Goal: Task Accomplishment & Management: Manage account settings

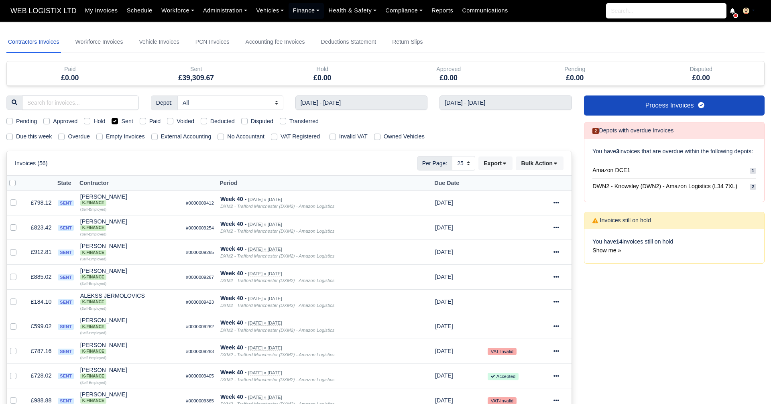
select select "25"
click at [337, 103] on input "text" at bounding box center [361, 102] width 132 height 14
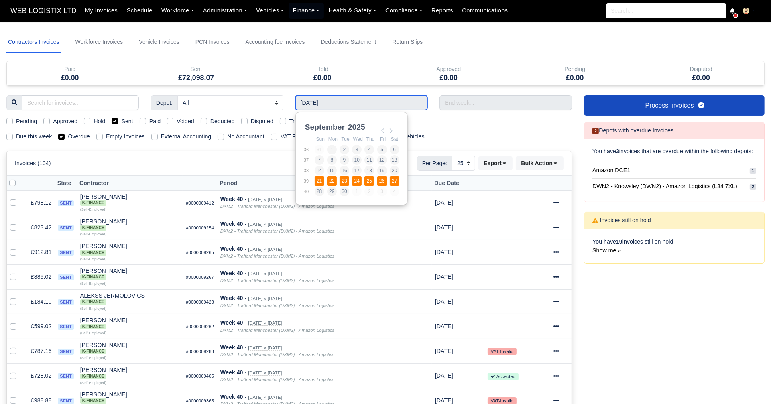
type input "21/09/2025 - 27/09/2025"
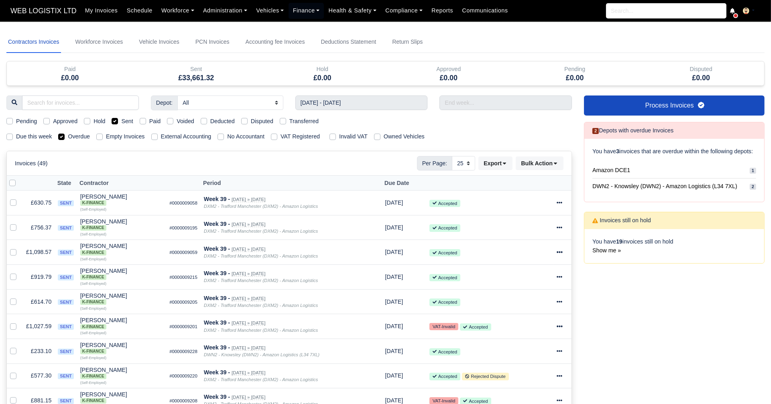
click at [121, 122] on label "Sent" at bounding box center [127, 121] width 12 height 9
click at [113, 122] on input "Sent" at bounding box center [115, 120] width 6 height 6
checkbox input "false"
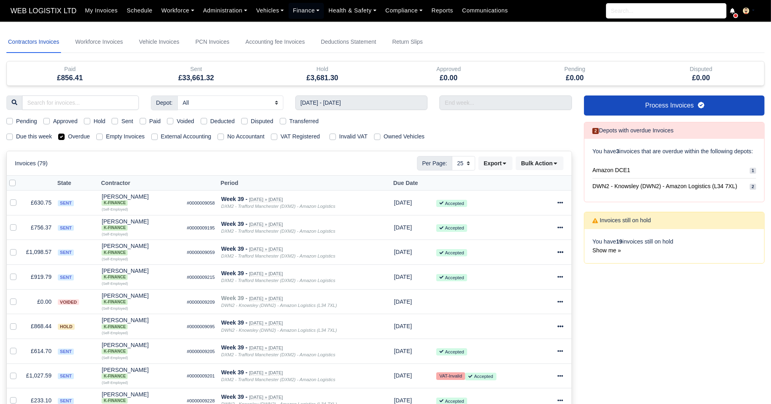
click at [65, 135] on div "Overdue" at bounding box center [74, 136] width 32 height 9
click at [68, 138] on label "Overdue" at bounding box center [79, 136] width 22 height 9
click at [62, 138] on input "Overdue" at bounding box center [61, 135] width 6 height 6
checkbox input "false"
click at [177, 117] on label "Voided" at bounding box center [186, 121] width 18 height 9
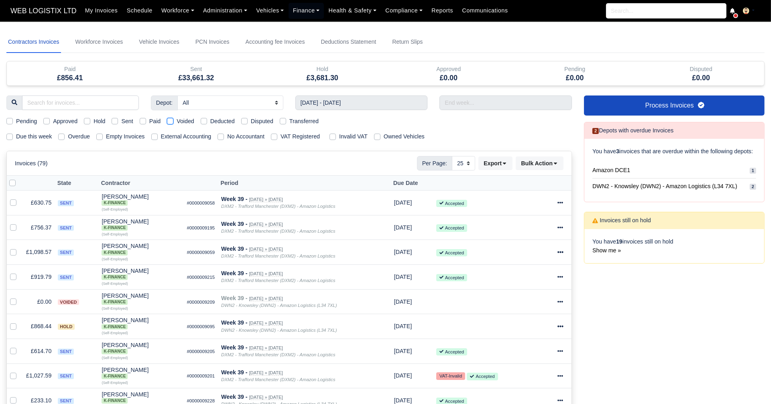
click at [170, 117] on input "Voided" at bounding box center [170, 120] width 6 height 6
checkbox input "true"
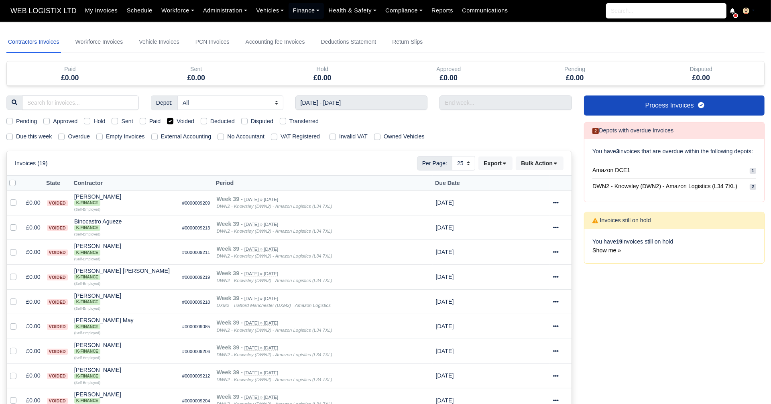
click at [177, 120] on label "Voided" at bounding box center [186, 121] width 18 height 9
click at [169, 120] on input "Voided" at bounding box center [170, 120] width 6 height 6
checkbox input "false"
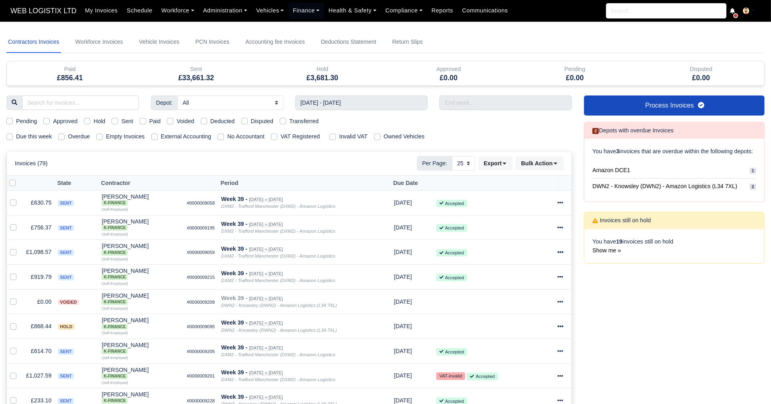
click at [121, 118] on label "Sent" at bounding box center [127, 121] width 12 height 9
click at [113, 118] on input "Sent" at bounding box center [115, 120] width 6 height 6
checkbox input "true"
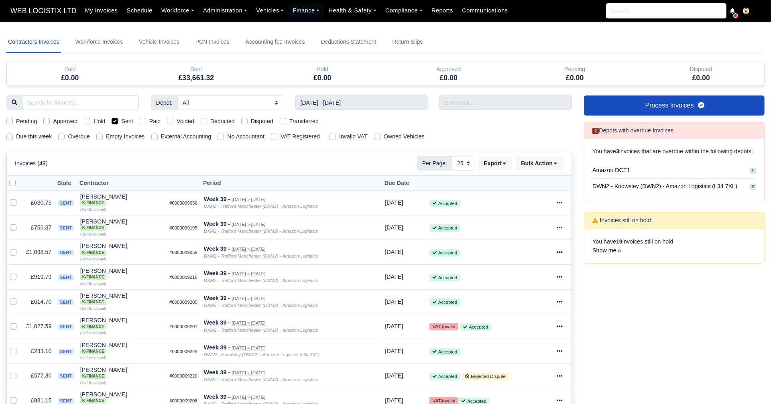
click at [121, 122] on label "Sent" at bounding box center [127, 121] width 12 height 9
click at [115, 122] on input "Sent" at bounding box center [115, 120] width 6 height 6
checkbox input "false"
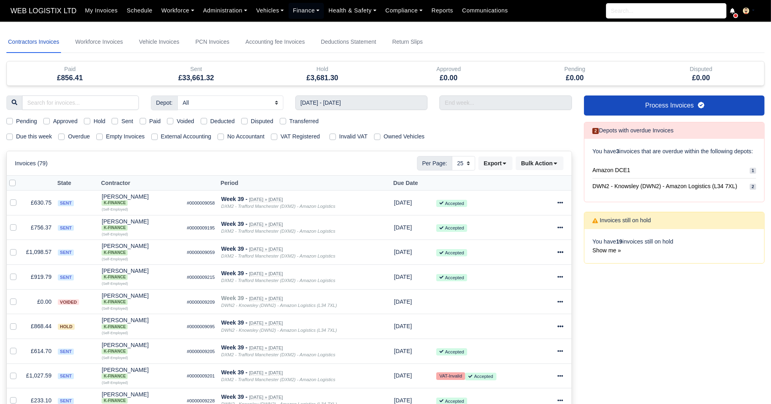
click at [177, 122] on label "Voided" at bounding box center [186, 121] width 18 height 9
click at [171, 122] on input "Voided" at bounding box center [170, 120] width 6 height 6
checkbox input "true"
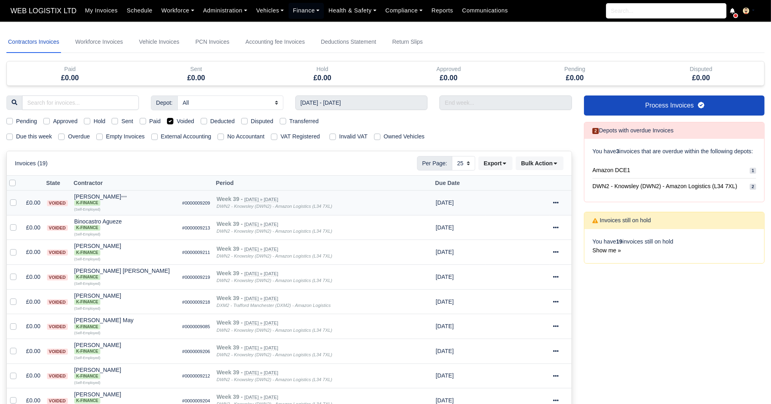
click at [554, 202] on icon at bounding box center [556, 203] width 6 height 2
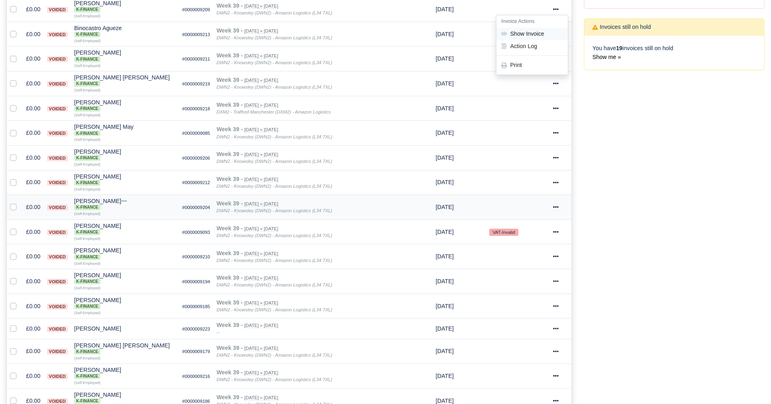
scroll to position [200, 0]
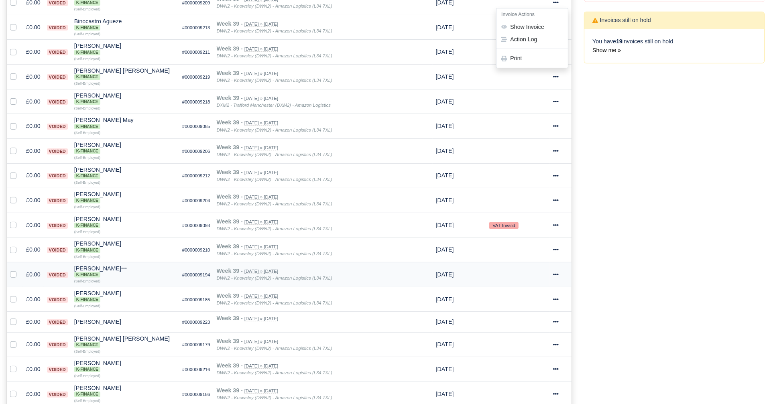
click at [554, 272] on icon at bounding box center [556, 275] width 6 height 6
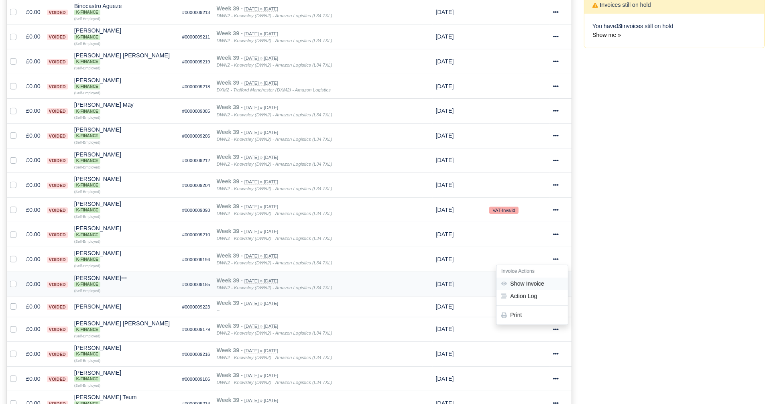
scroll to position [251, 0]
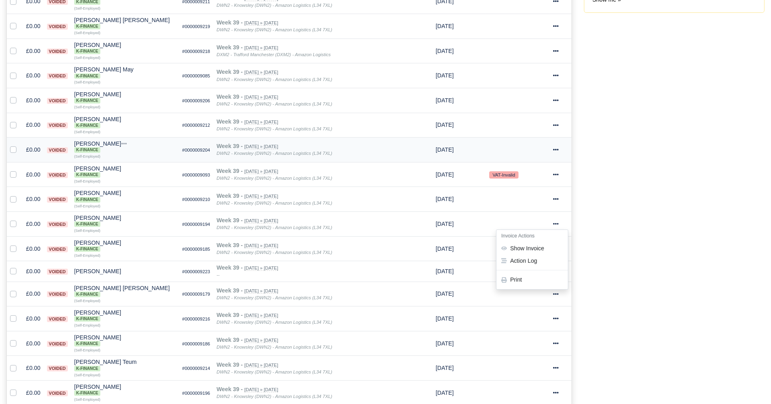
click at [556, 147] on icon at bounding box center [556, 150] width 6 height 6
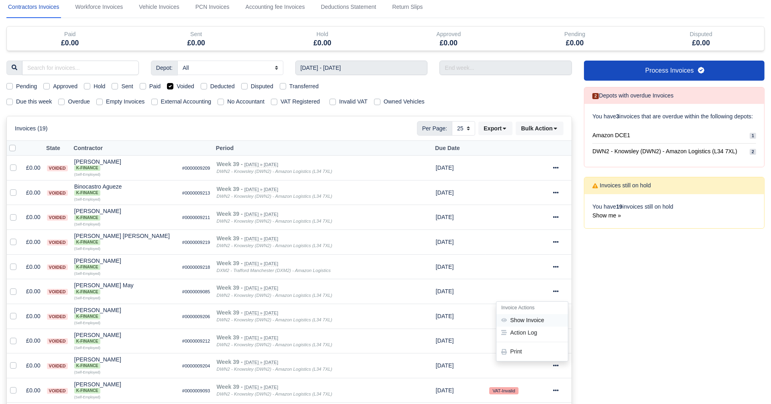
scroll to position [0, 0]
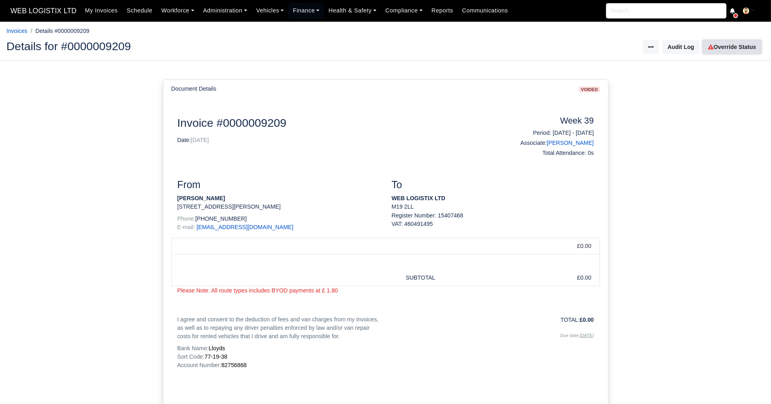
click at [722, 47] on link "Override Status" at bounding box center [731, 47] width 59 height 14
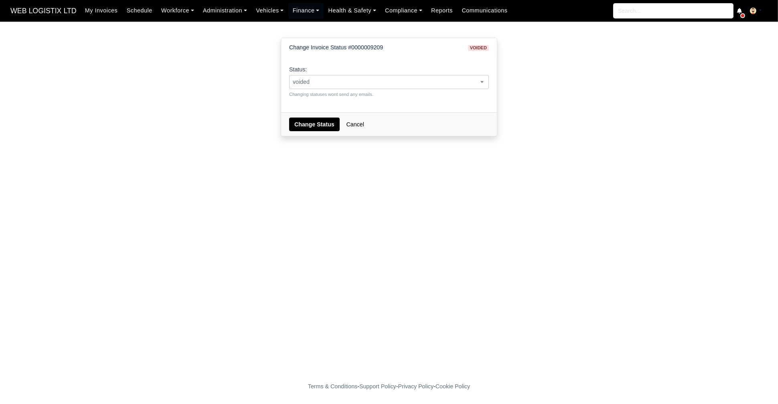
click at [349, 78] on span "voided" at bounding box center [389, 82] width 199 height 10
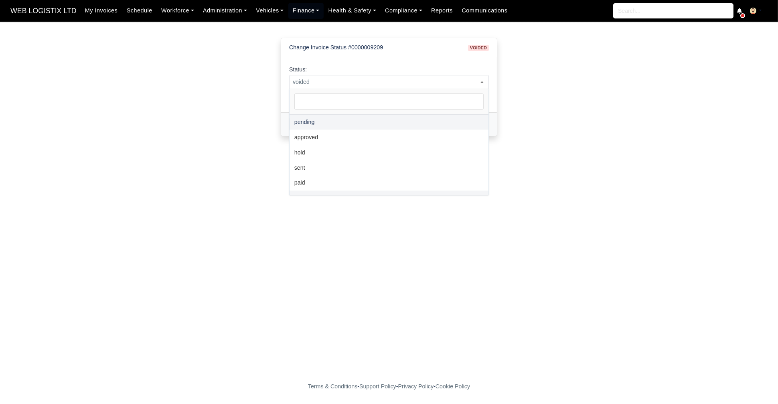
select select "pending"
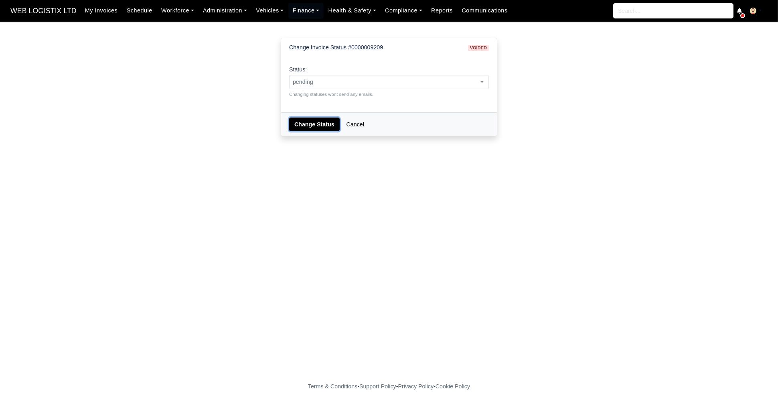
click at [320, 124] on button "Change Status" at bounding box center [314, 125] width 51 height 14
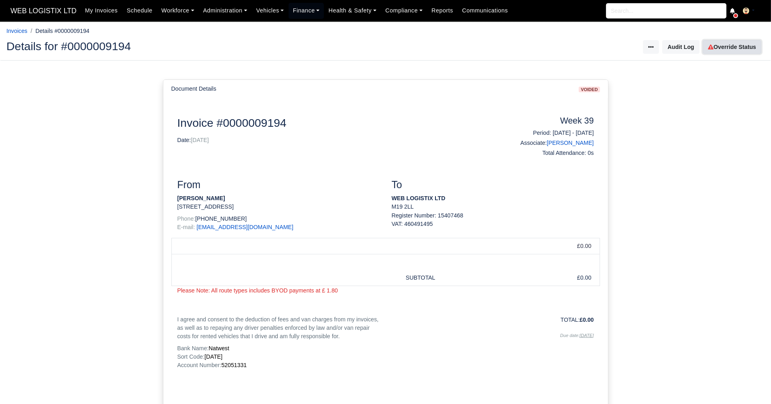
click at [715, 45] on link "Override Status" at bounding box center [731, 47] width 59 height 14
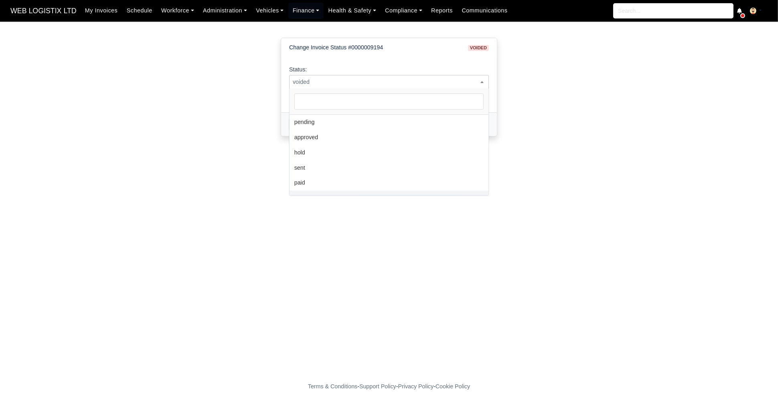
click at [320, 79] on span "voided" at bounding box center [389, 82] width 199 height 10
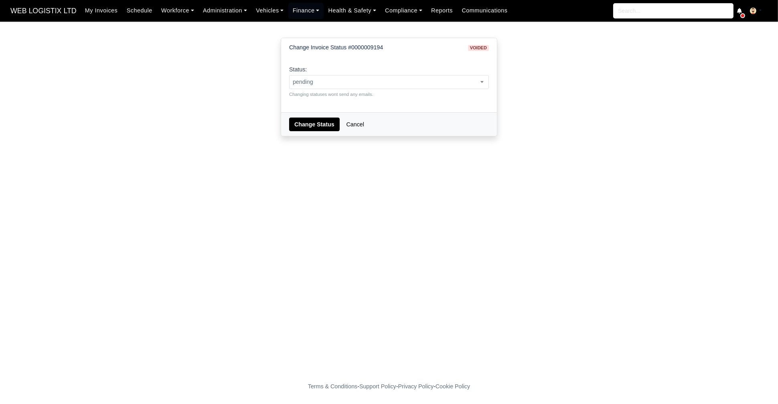
select select "pending"
click at [308, 125] on button "Change Status" at bounding box center [314, 125] width 51 height 14
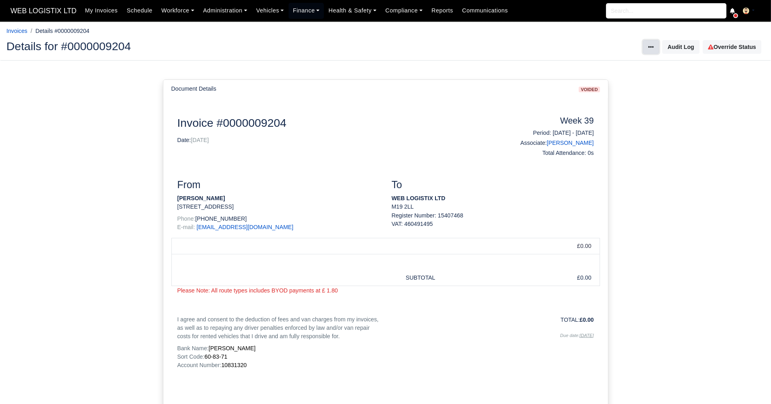
click at [648, 51] on button at bounding box center [651, 47] width 16 height 14
click at [722, 53] on link "Override Status" at bounding box center [731, 47] width 59 height 14
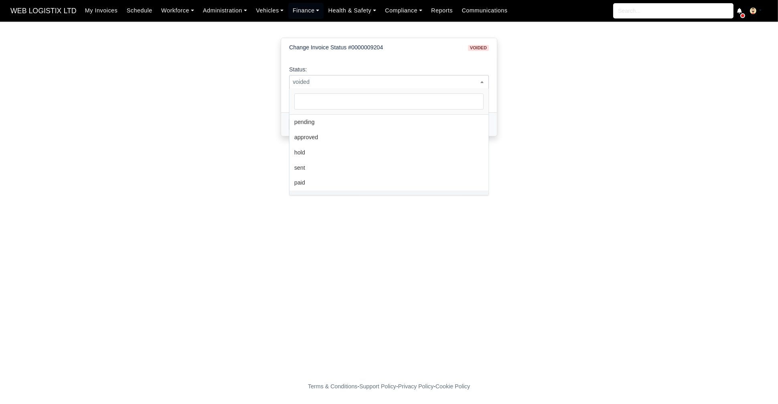
click at [326, 78] on span "voided" at bounding box center [389, 82] width 199 height 10
select select "pending"
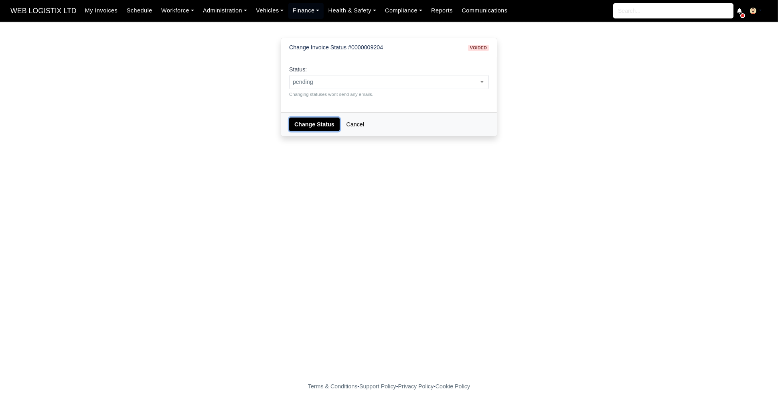
click at [318, 126] on button "Change Status" at bounding box center [314, 125] width 51 height 14
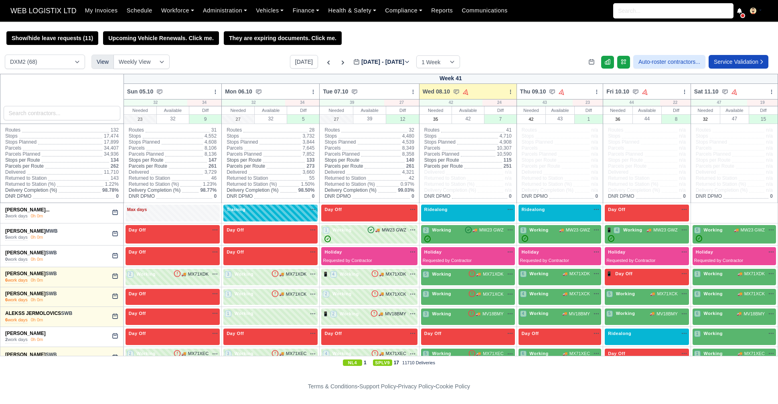
select select "1"
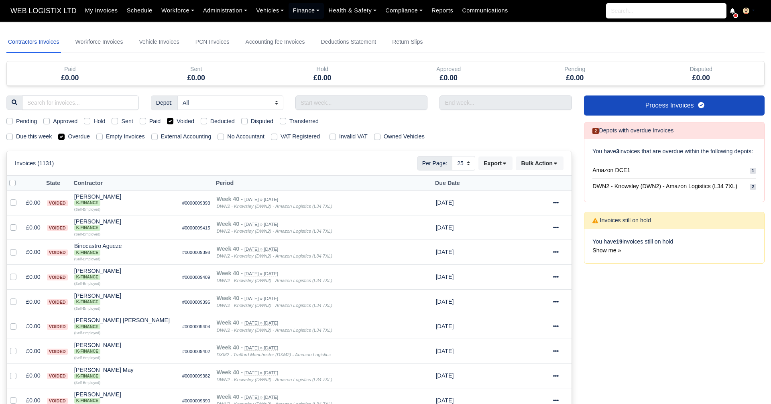
select select "25"
click at [378, 107] on input "text" at bounding box center [361, 102] width 132 height 14
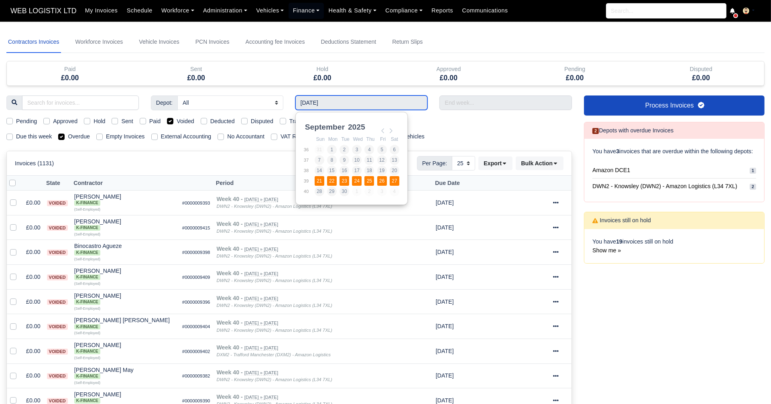
type input "21/09/2025 - 27/09/2025"
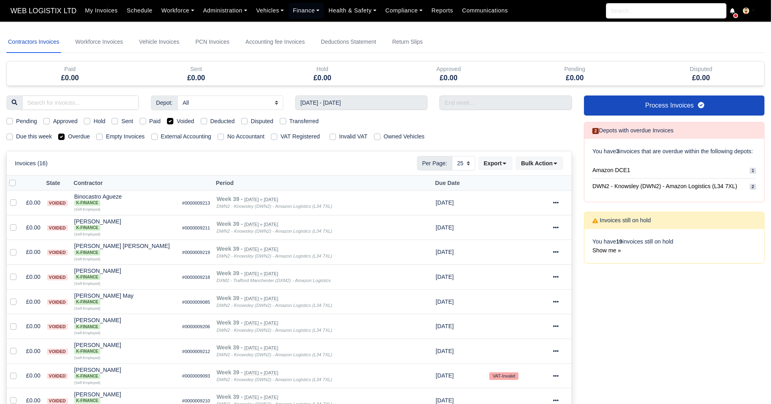
click at [68, 137] on label "Overdue" at bounding box center [79, 136] width 22 height 9
click at [63, 137] on input "Overdue" at bounding box center [61, 135] width 6 height 6
checkbox input "false"
click at [177, 122] on label "Voided" at bounding box center [186, 121] width 18 height 9
click at [171, 122] on input "Voided" at bounding box center [170, 120] width 6 height 6
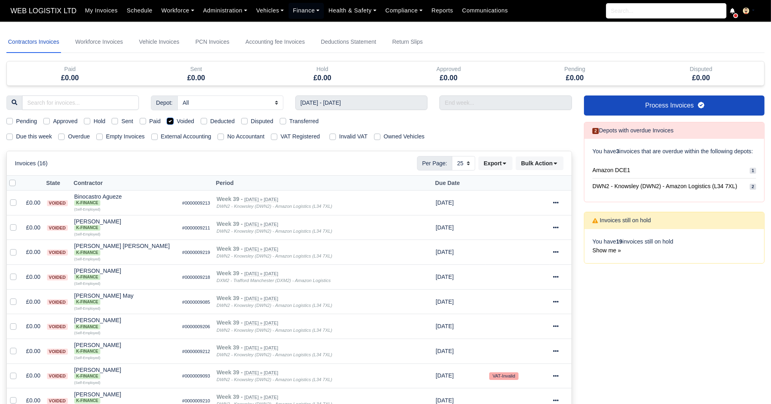
checkbox input "false"
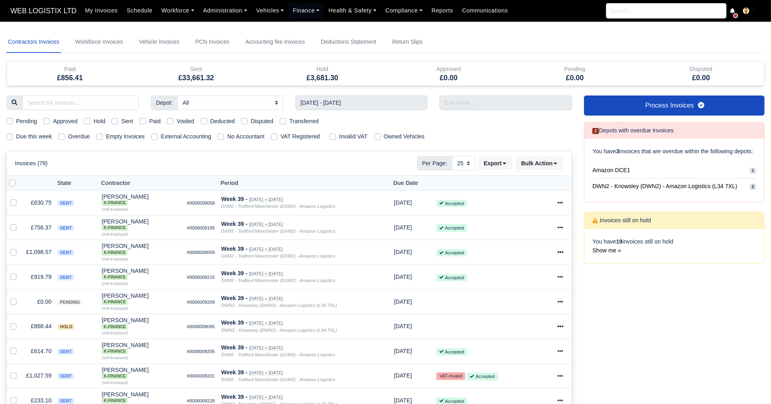
click at [20, 121] on label "Pending" at bounding box center [26, 121] width 21 height 9
click at [13, 121] on input "Pending" at bounding box center [9, 120] width 6 height 6
checkbox input "true"
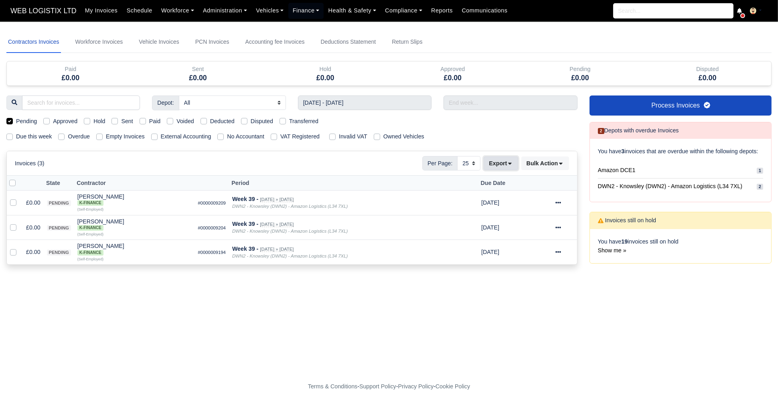
click at [513, 166] on icon at bounding box center [510, 163] width 6 height 6
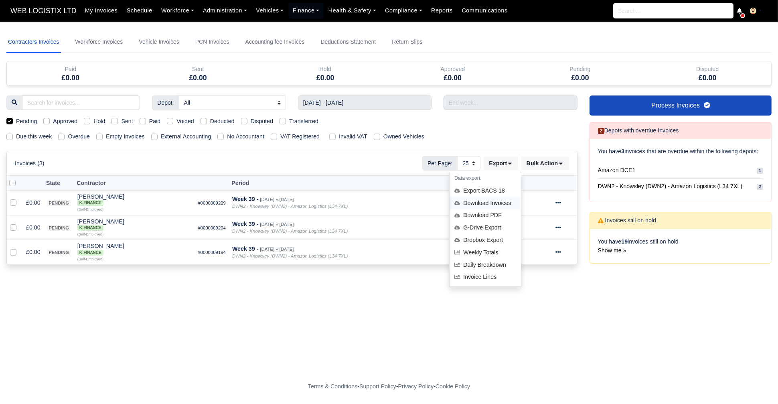
click at [484, 204] on div "Download Invoices" at bounding box center [485, 203] width 71 height 12
click at [562, 202] on div at bounding box center [565, 202] width 18 height 9
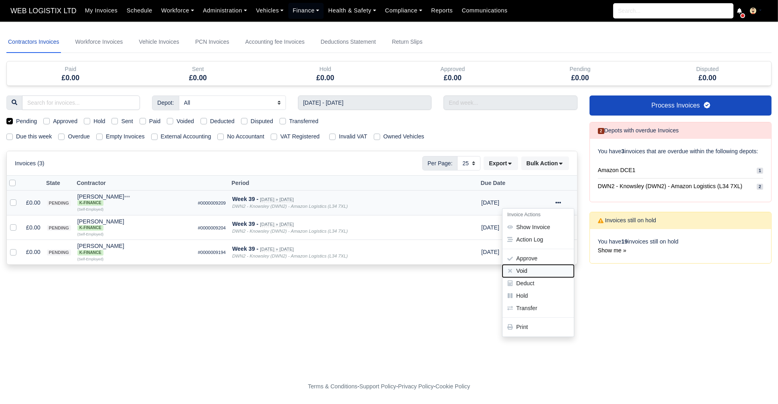
click at [531, 270] on button "Void" at bounding box center [538, 271] width 71 height 12
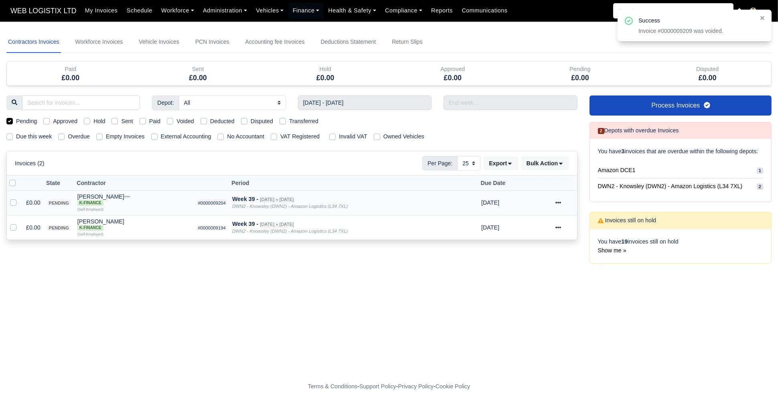
click at [560, 204] on icon at bounding box center [559, 203] width 6 height 6
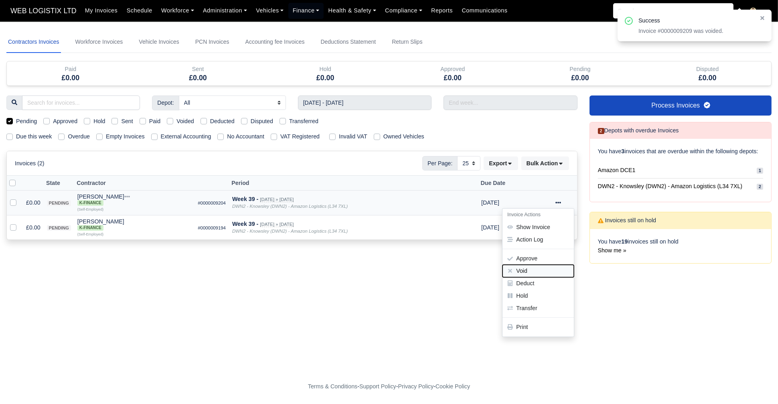
click at [534, 267] on button "Void" at bounding box center [538, 271] width 71 height 12
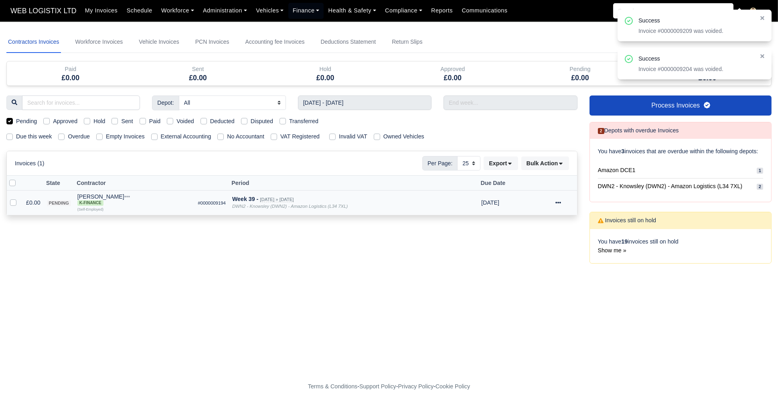
click at [560, 204] on icon at bounding box center [559, 203] width 6 height 6
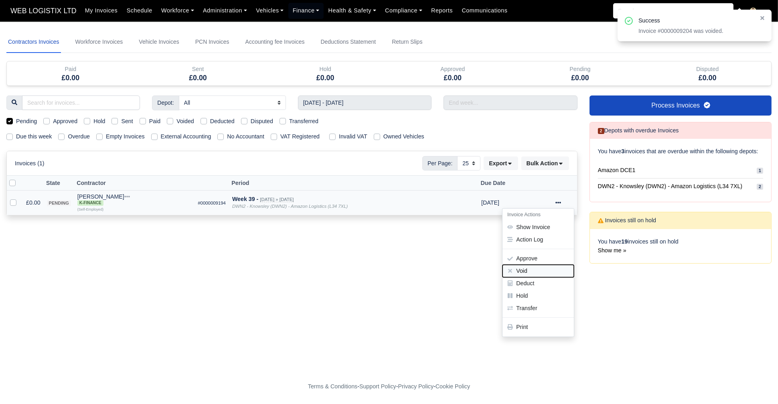
click at [539, 266] on button "Void" at bounding box center [538, 271] width 71 height 12
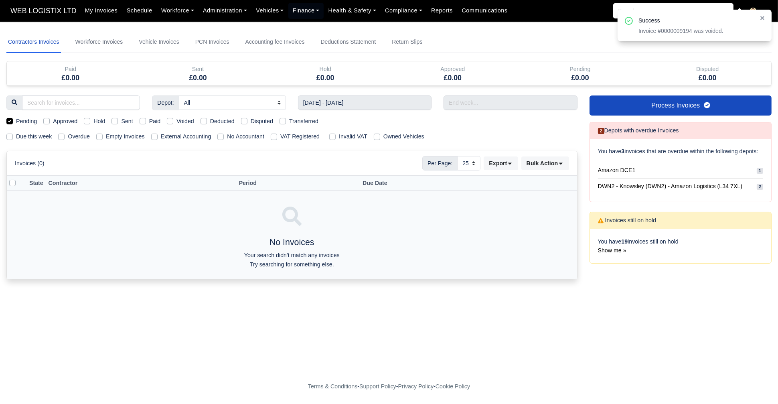
click at [13, 126] on div "Depot: All Amazon DCE1 DWN2 - Knowsley (DWN2) - Amazon Logistics (L34 7XL) DXM2…" at bounding box center [291, 191] width 583 height 193
click at [6, 120] on div "Pending Approved Hold Sent Paid Voided Deducted Disputed Transferred" at bounding box center [291, 121] width 583 height 9
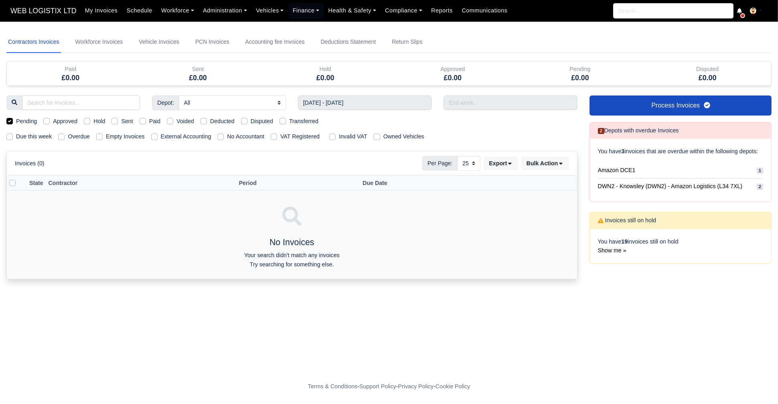
click at [16, 121] on label "Pending" at bounding box center [26, 121] width 21 height 9
click at [9, 121] on input "Pending" at bounding box center [9, 120] width 6 height 6
checkbox input "false"
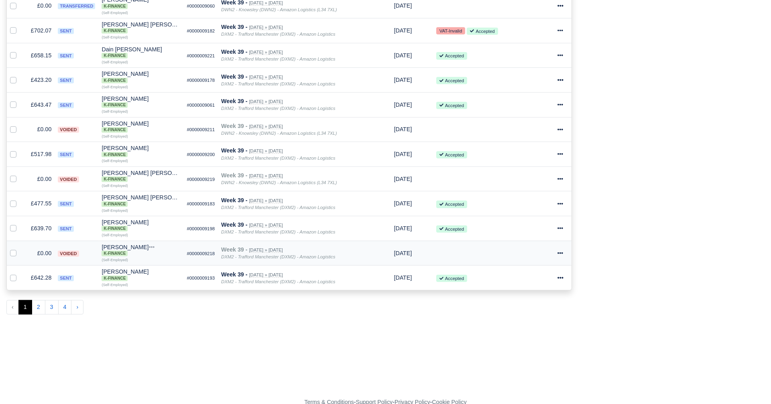
scroll to position [522, 0]
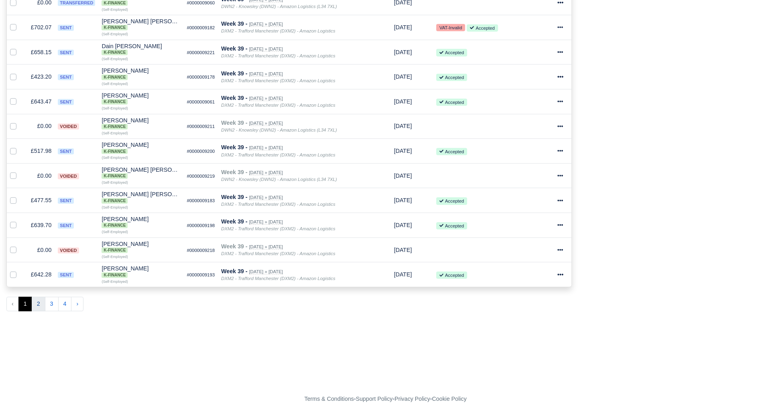
click at [39, 297] on button "2" at bounding box center [39, 304] width 14 height 14
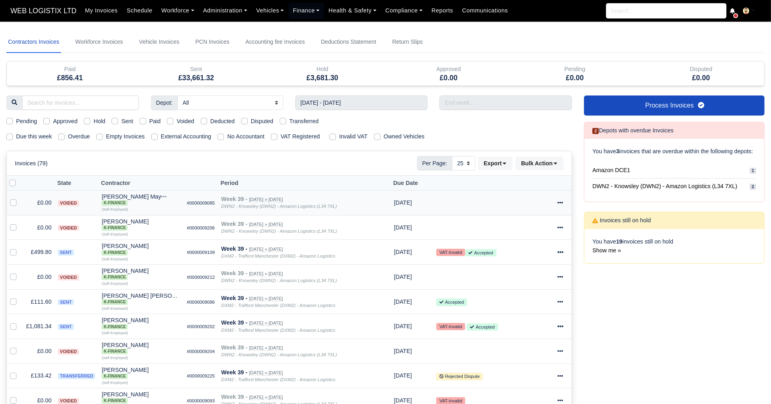
click at [121, 122] on label "Sent" at bounding box center [127, 121] width 12 height 9
click at [113, 122] on input "Sent" at bounding box center [115, 120] width 6 height 6
checkbox input "true"
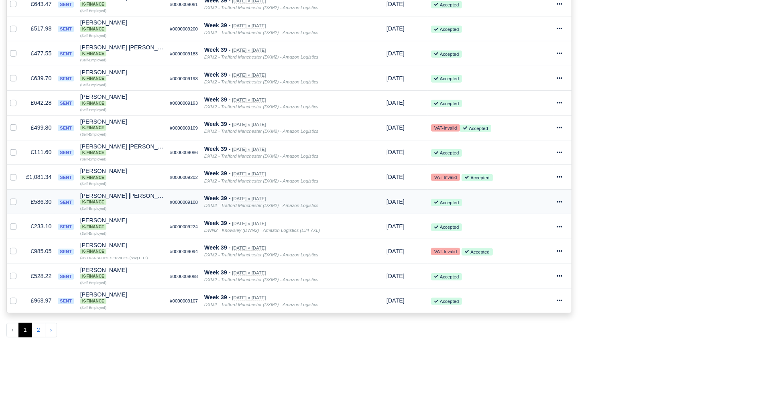
scroll to position [501, 0]
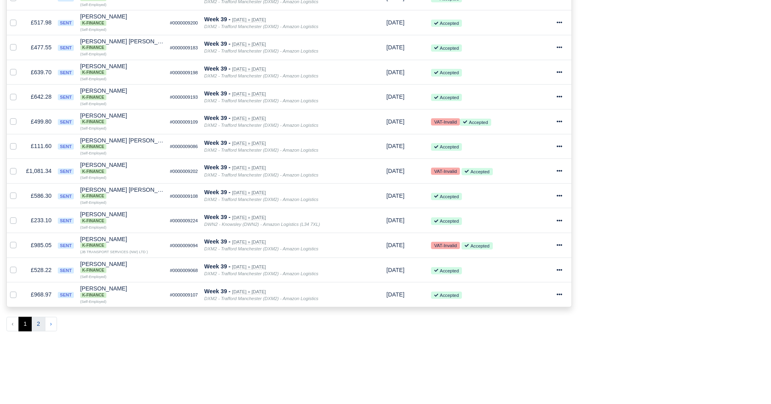
click at [37, 317] on button "2" at bounding box center [39, 324] width 14 height 14
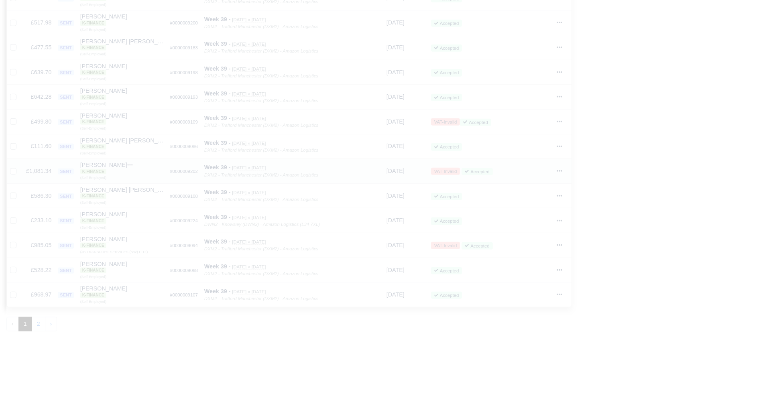
scroll to position [497, 0]
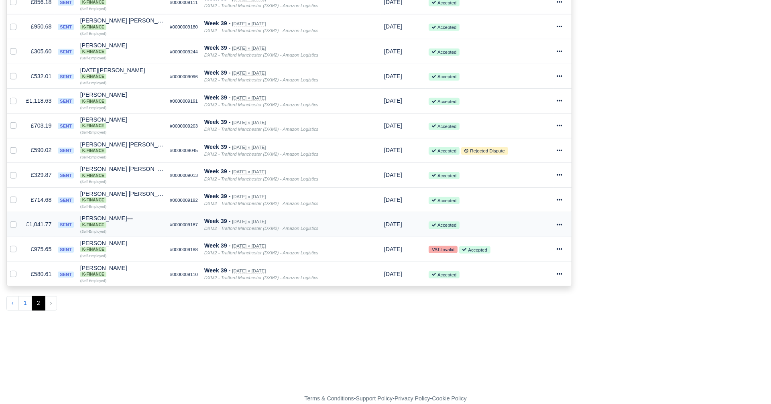
click at [560, 222] on icon at bounding box center [559, 225] width 6 height 6
click at [520, 343] on link "Print" at bounding box center [531, 349] width 71 height 12
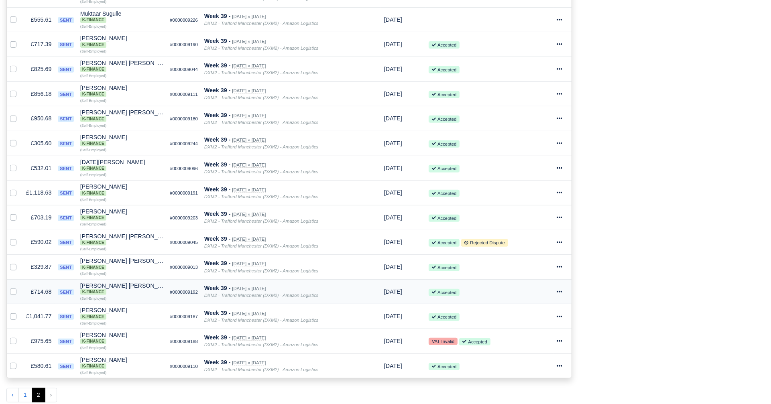
scroll to position [429, 0]
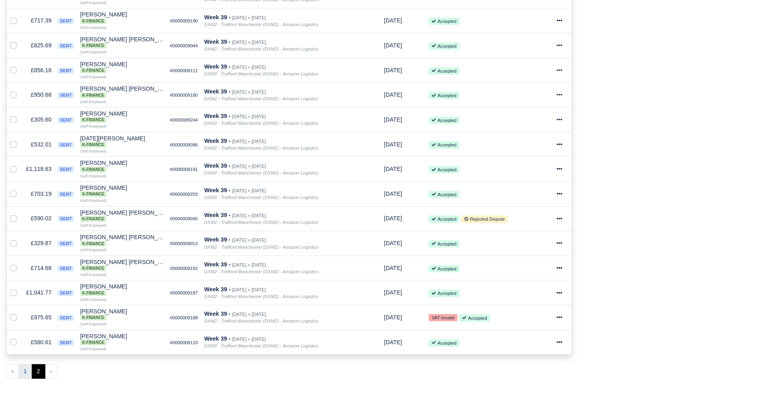
click at [23, 364] on button "1" at bounding box center [25, 371] width 14 height 14
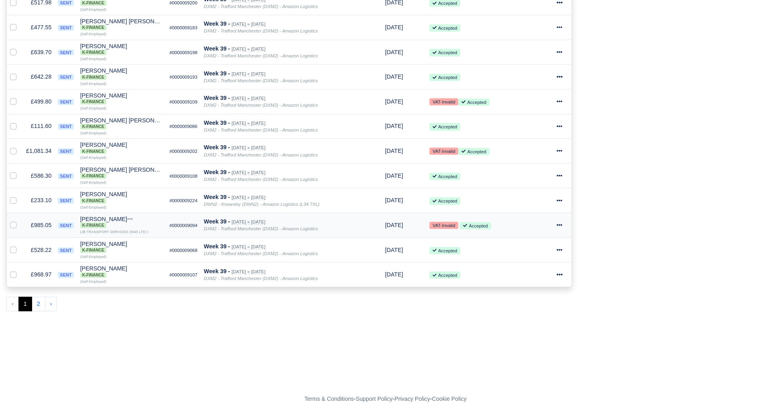
scroll to position [521, 0]
click at [558, 272] on icon at bounding box center [559, 275] width 6 height 6
click at [532, 293] on link "Show Invoice" at bounding box center [531, 299] width 71 height 12
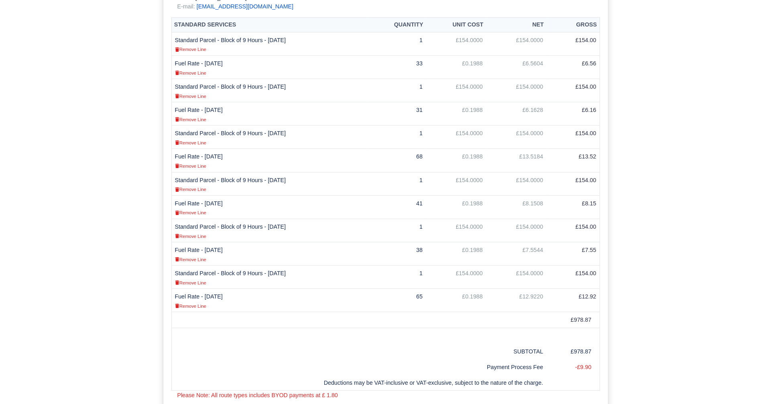
scroll to position [238, 0]
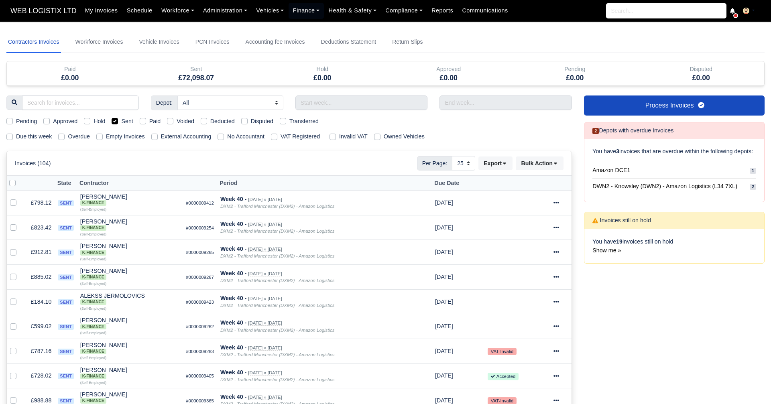
select select "25"
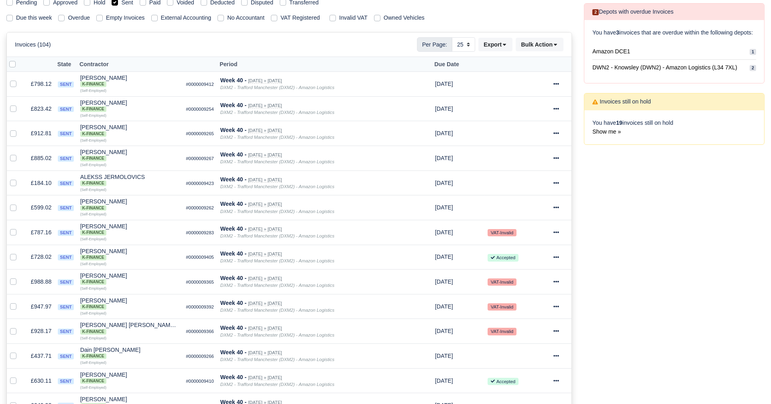
scroll to position [118, 0]
click at [556, 156] on icon at bounding box center [556, 159] width 6 height 6
click at [527, 183] on link "Show Invoice" at bounding box center [531, 183] width 71 height 12
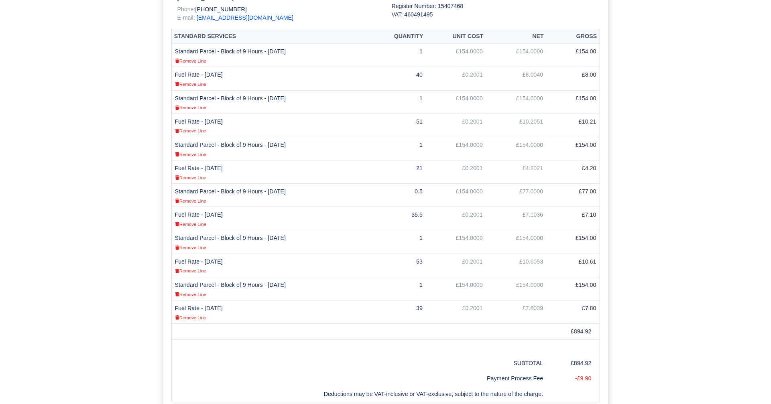
scroll to position [217, 0]
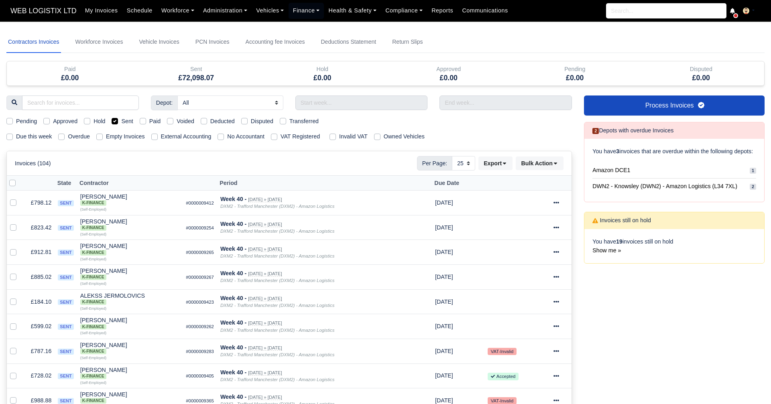
select select "25"
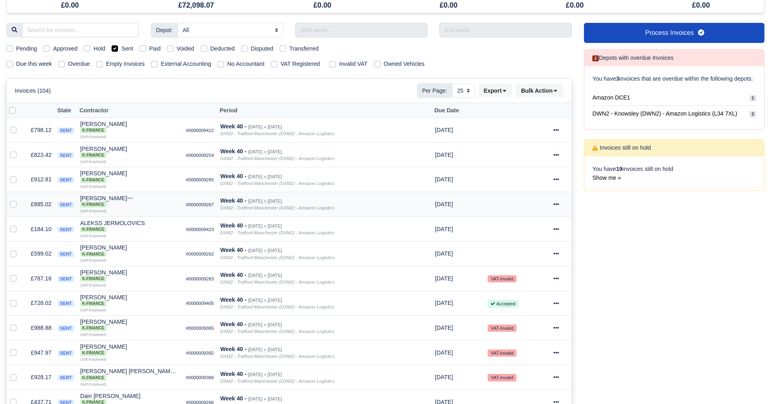
scroll to position [72, 0]
click at [555, 179] on icon at bounding box center [556, 180] width 6 height 6
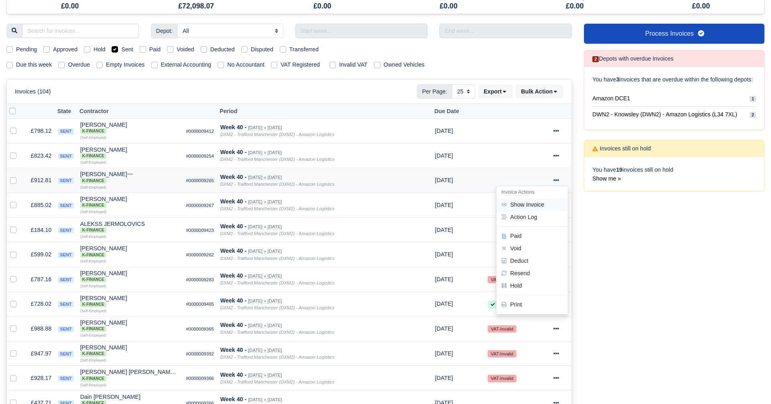
click at [512, 203] on link "Show Invoice" at bounding box center [531, 205] width 71 height 12
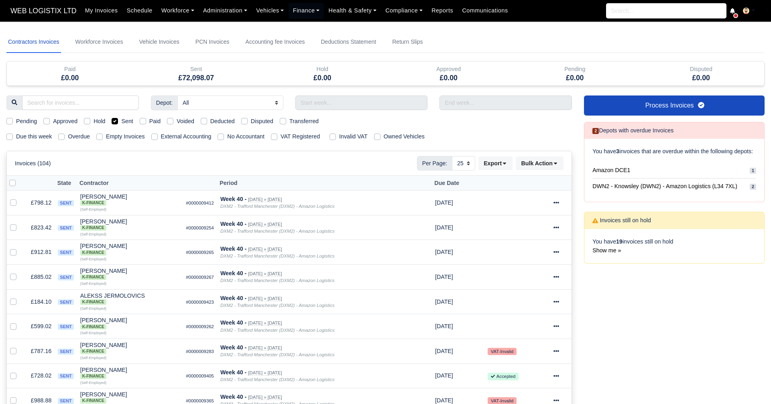
select select "25"
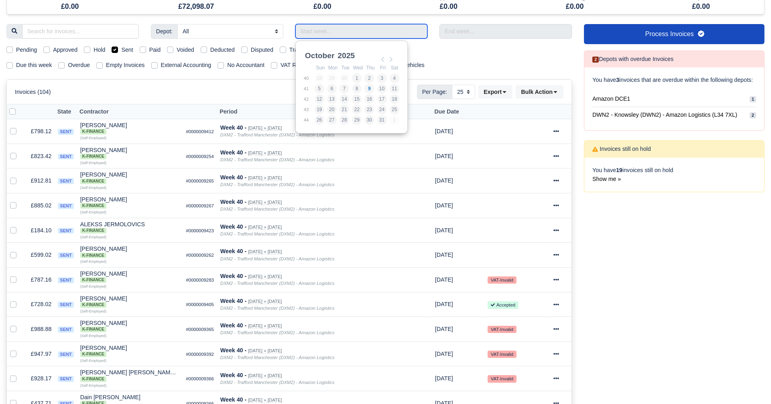
click at [339, 33] on input "Use the arrow keys to pick a date" at bounding box center [361, 31] width 132 height 14
type input "[DATE] - [DATE]"
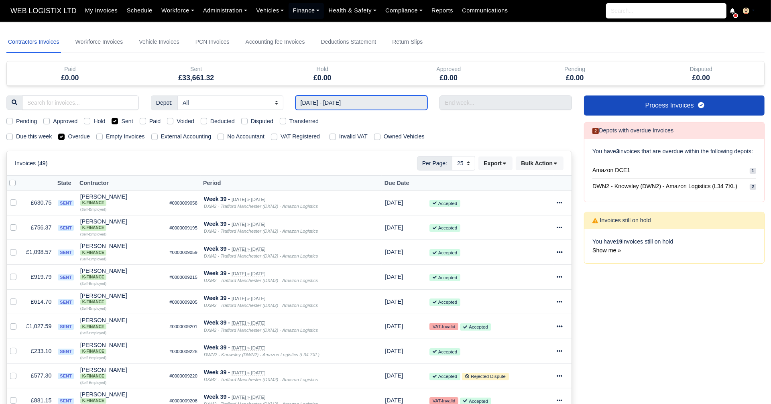
click at [356, 106] on input "[DATE] - [DATE]" at bounding box center [361, 102] width 132 height 14
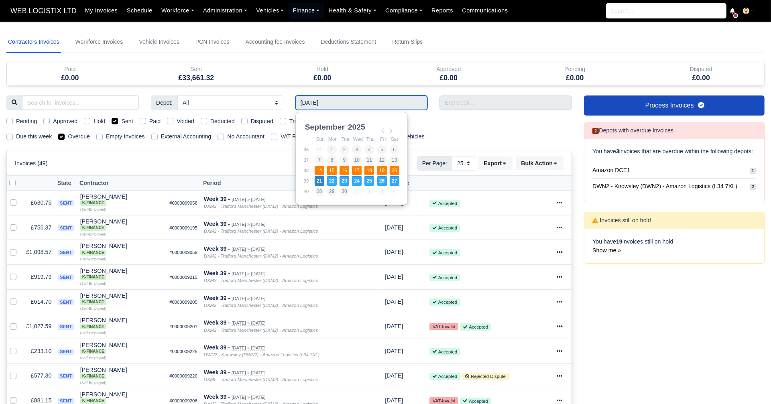
type input "[DATE] - [DATE]"
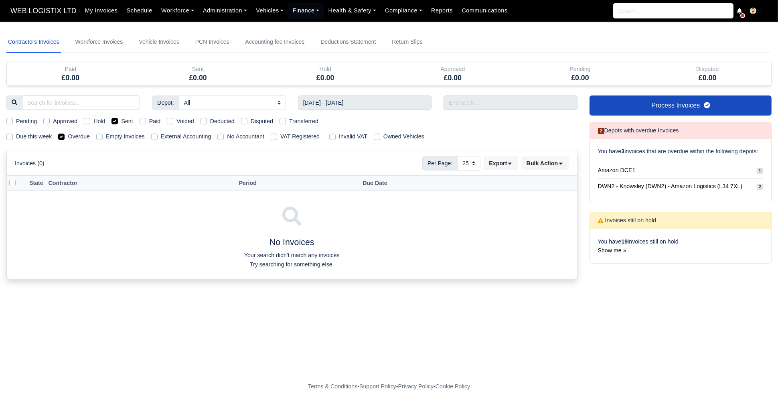
click at [68, 136] on label "Overdue" at bounding box center [79, 136] width 22 height 9
click at [63, 136] on input "Overdue" at bounding box center [61, 135] width 6 height 6
checkbox input "false"
click at [121, 121] on label "Sent" at bounding box center [127, 121] width 12 height 9
click at [118, 121] on input "Sent" at bounding box center [115, 120] width 6 height 6
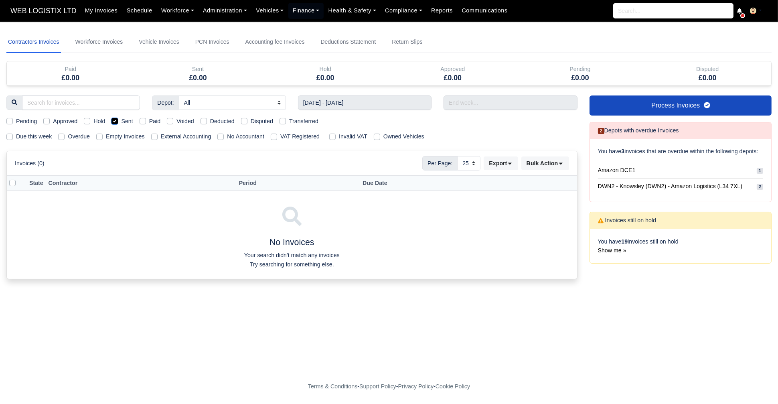
checkbox input "false"
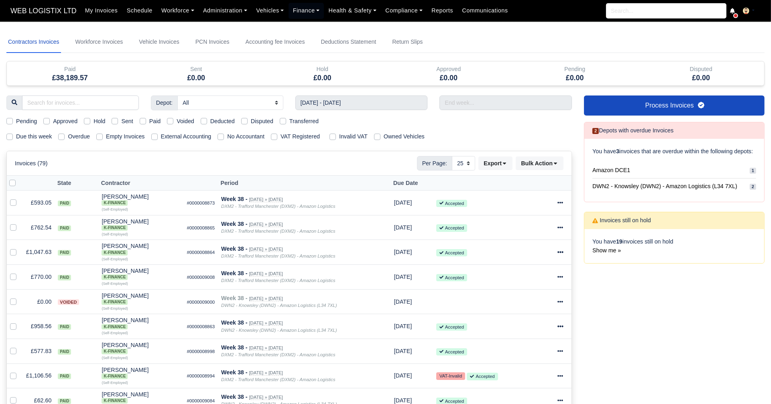
click at [149, 121] on label "Paid" at bounding box center [155, 121] width 12 height 9
click at [145, 121] on input "Paid" at bounding box center [143, 120] width 6 height 6
checkbox input "true"
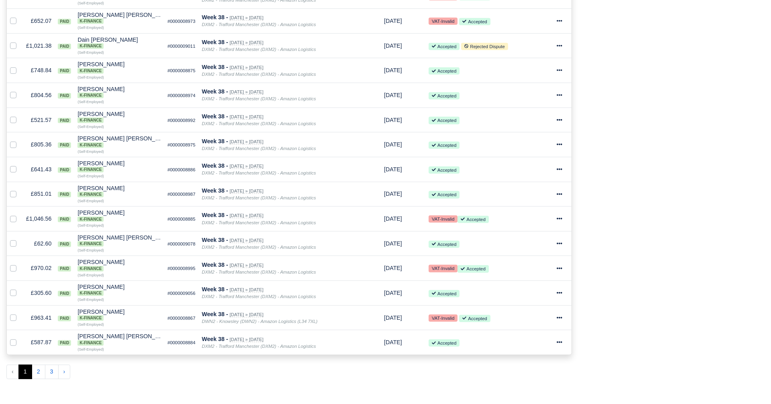
scroll to position [456, 0]
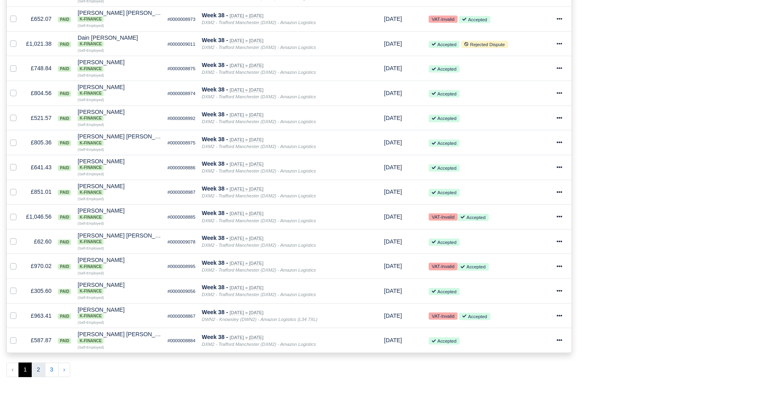
click at [40, 363] on button "2" at bounding box center [39, 370] width 14 height 14
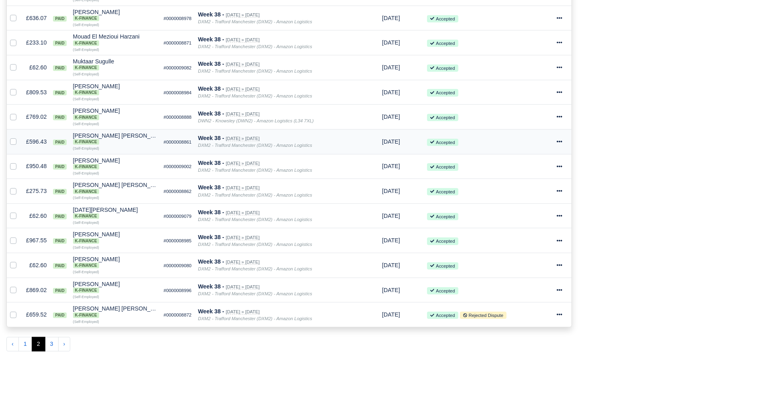
scroll to position [496, 0]
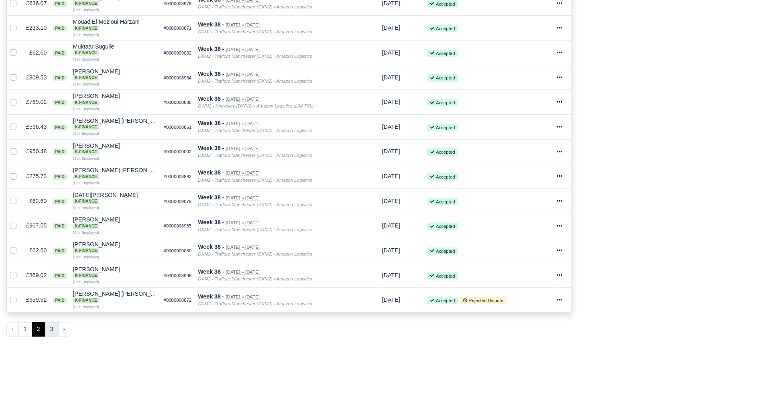
click at [51, 322] on button "3" at bounding box center [52, 329] width 14 height 14
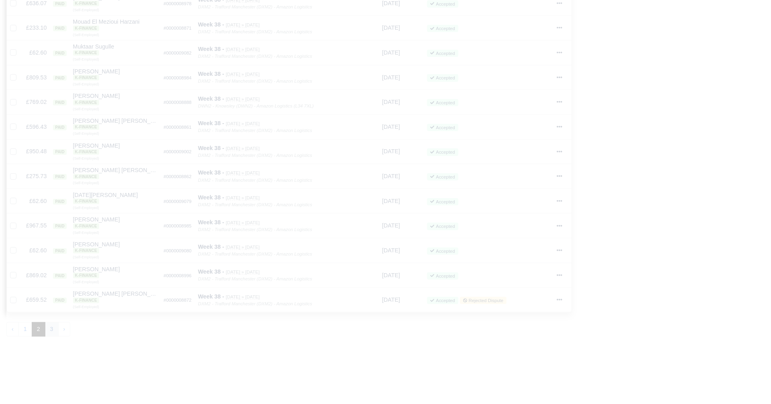
scroll to position [109, 0]
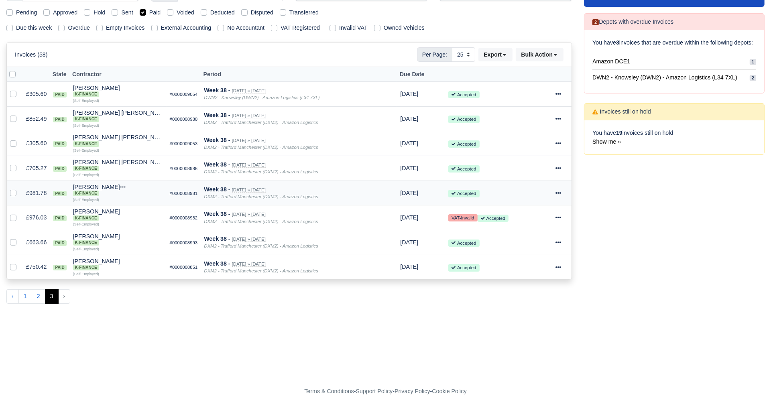
click at [558, 190] on icon at bounding box center [558, 193] width 6 height 6
click at [522, 262] on link "Print" at bounding box center [532, 268] width 71 height 12
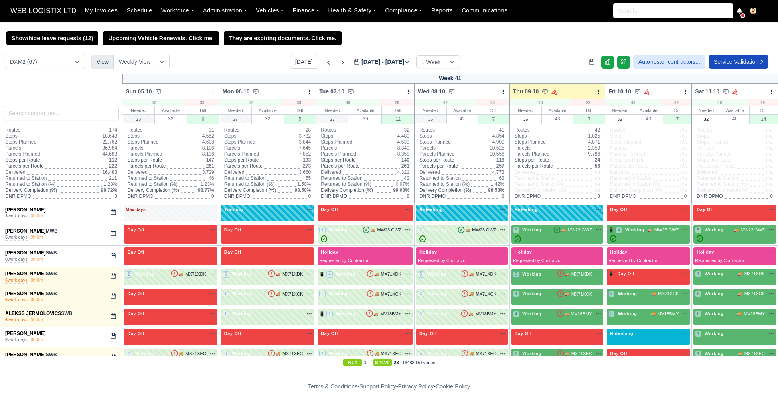
select select "1"
